Goal: Transaction & Acquisition: Purchase product/service

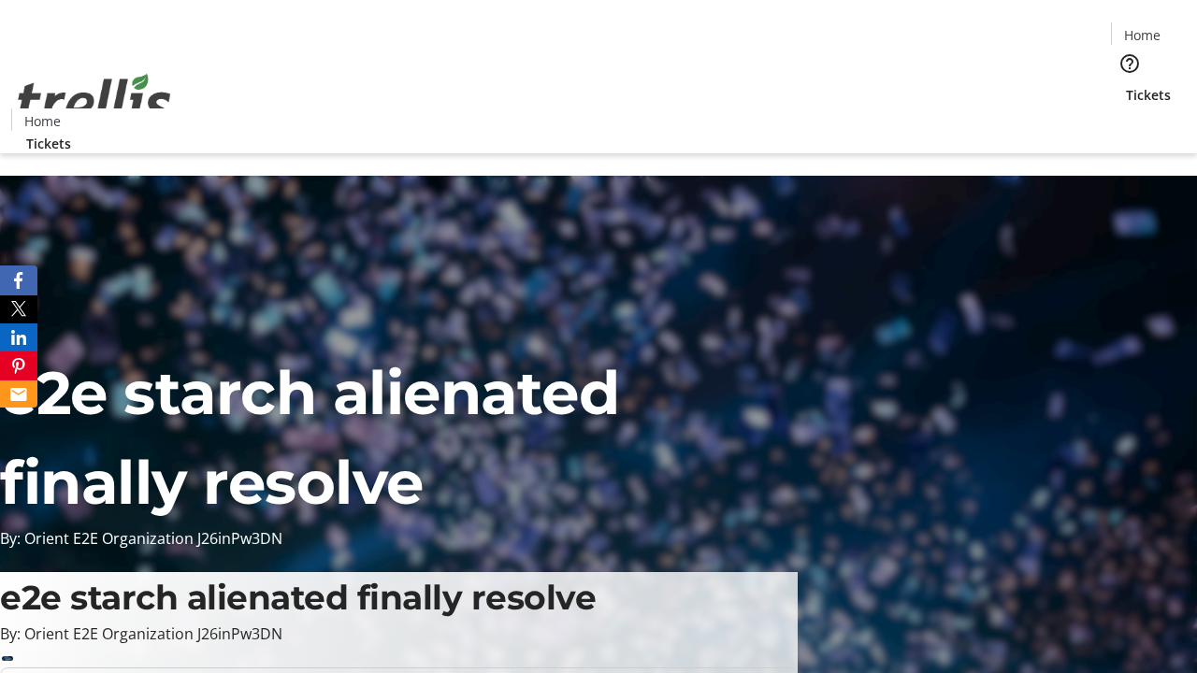
click at [1126, 85] on span "Tickets" at bounding box center [1148, 95] width 45 height 20
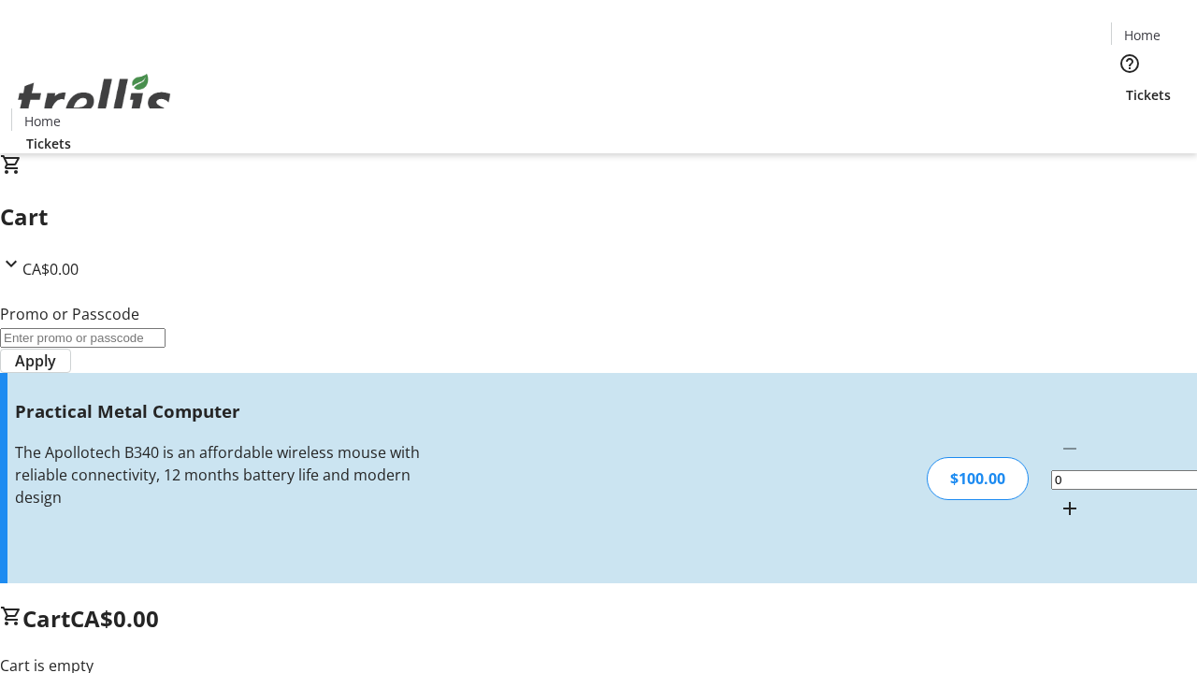
click at [1058, 497] on mat-icon "Increment by one" at bounding box center [1069, 508] width 22 height 22
type input "1"
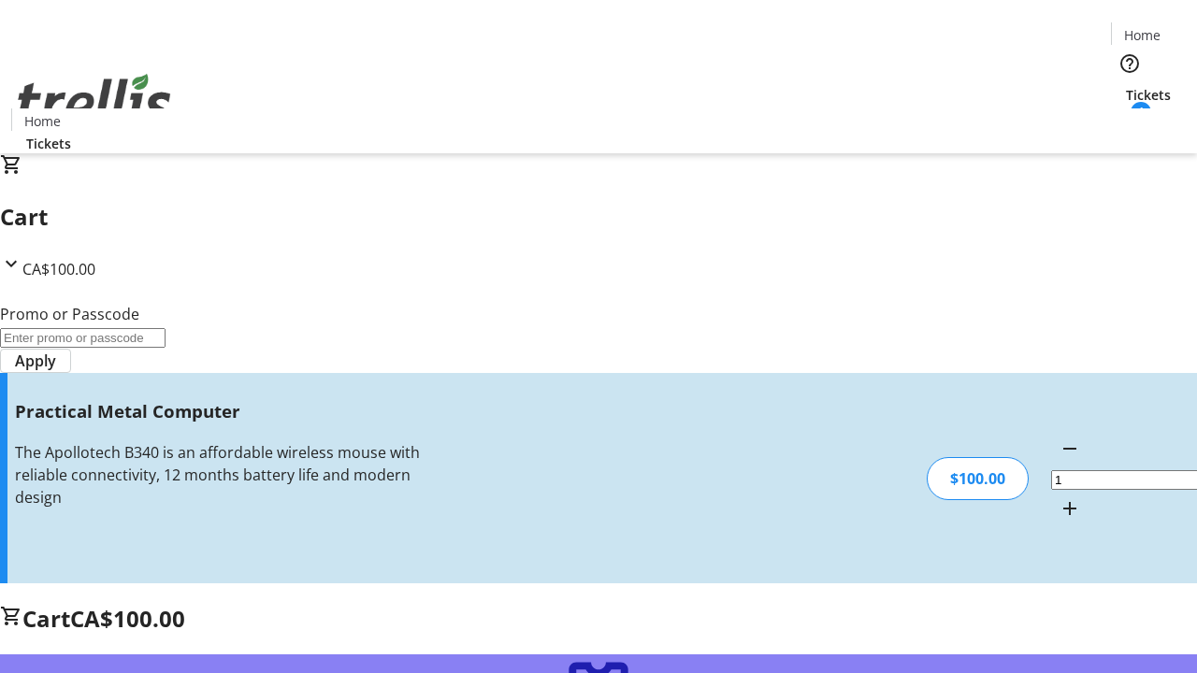
type input "FREE"
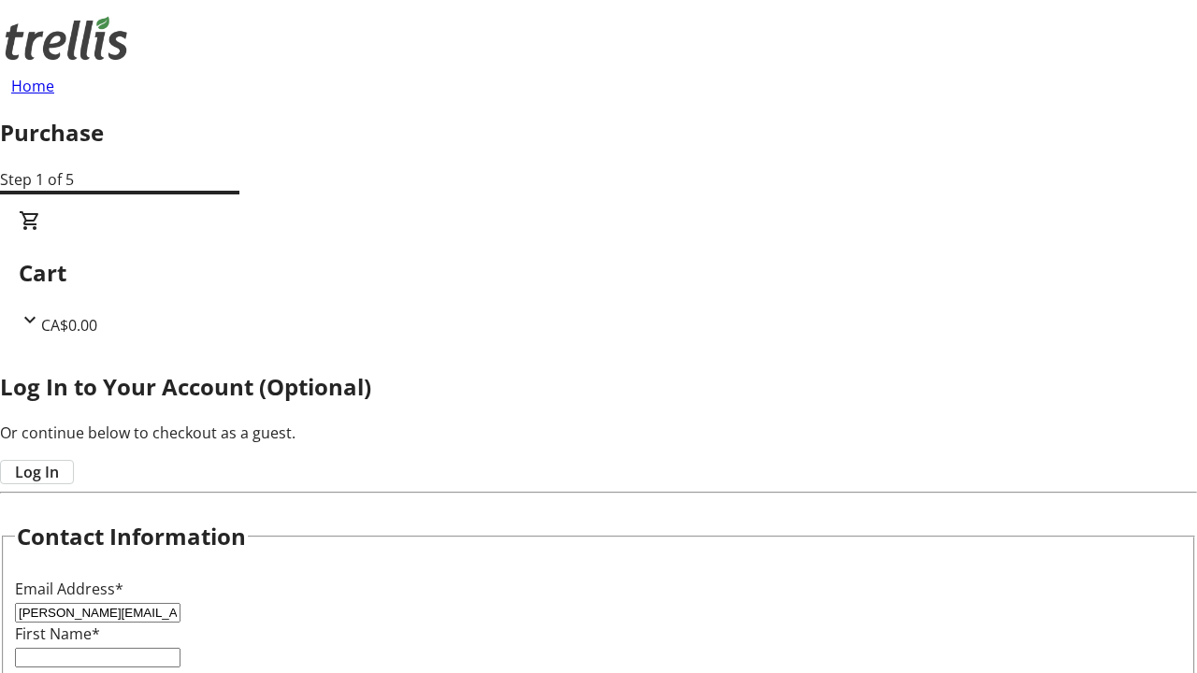
type input "[PERSON_NAME][EMAIL_ADDRESS][DOMAIN_NAME]"
type input "[PERSON_NAME]"
